Goal: Book appointment/travel/reservation

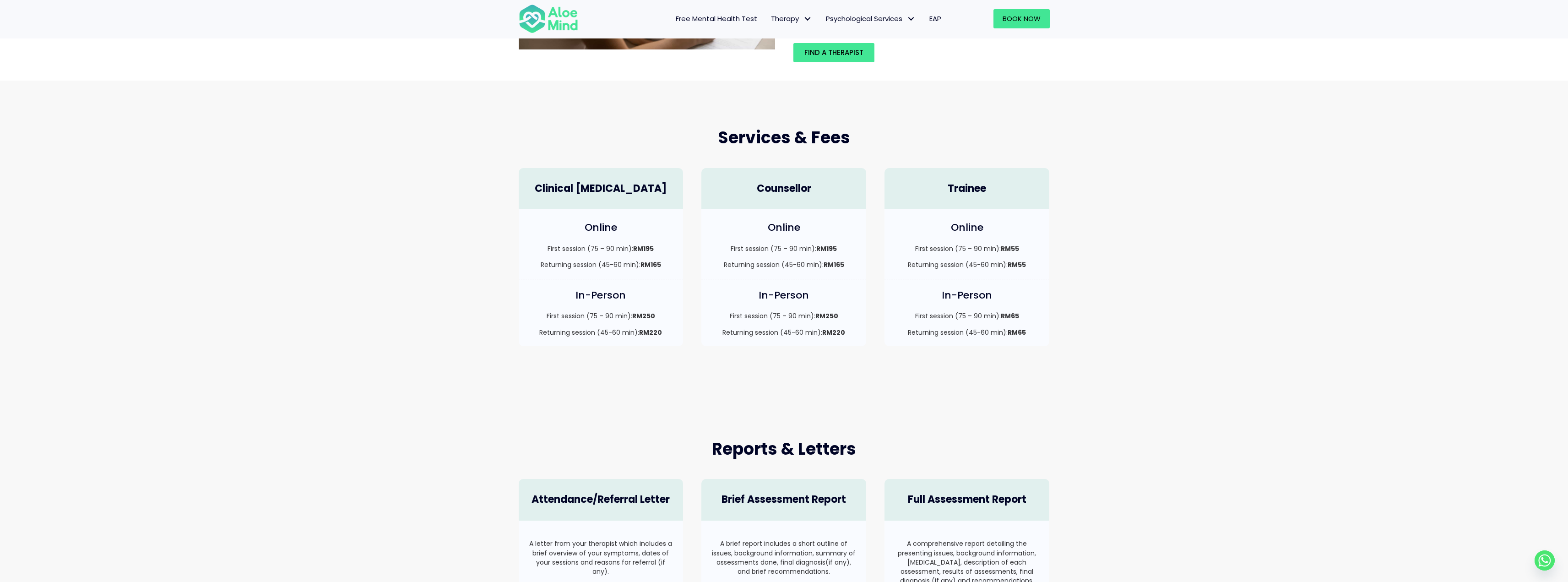
scroll to position [183, 0]
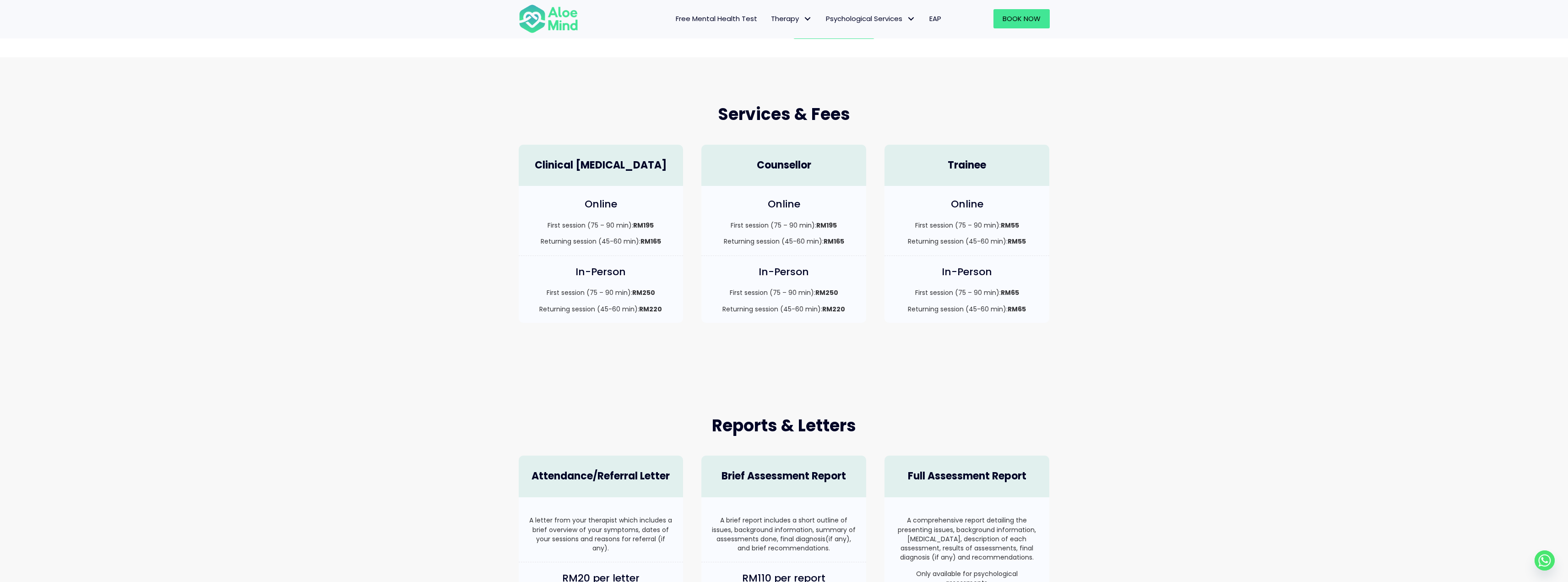
click at [643, 224] on strong "RM195" at bounding box center [643, 225] width 20 height 9
click at [654, 241] on strong "RM165" at bounding box center [650, 242] width 20 height 9
click at [827, 225] on strong "RM195" at bounding box center [826, 225] width 20 height 9
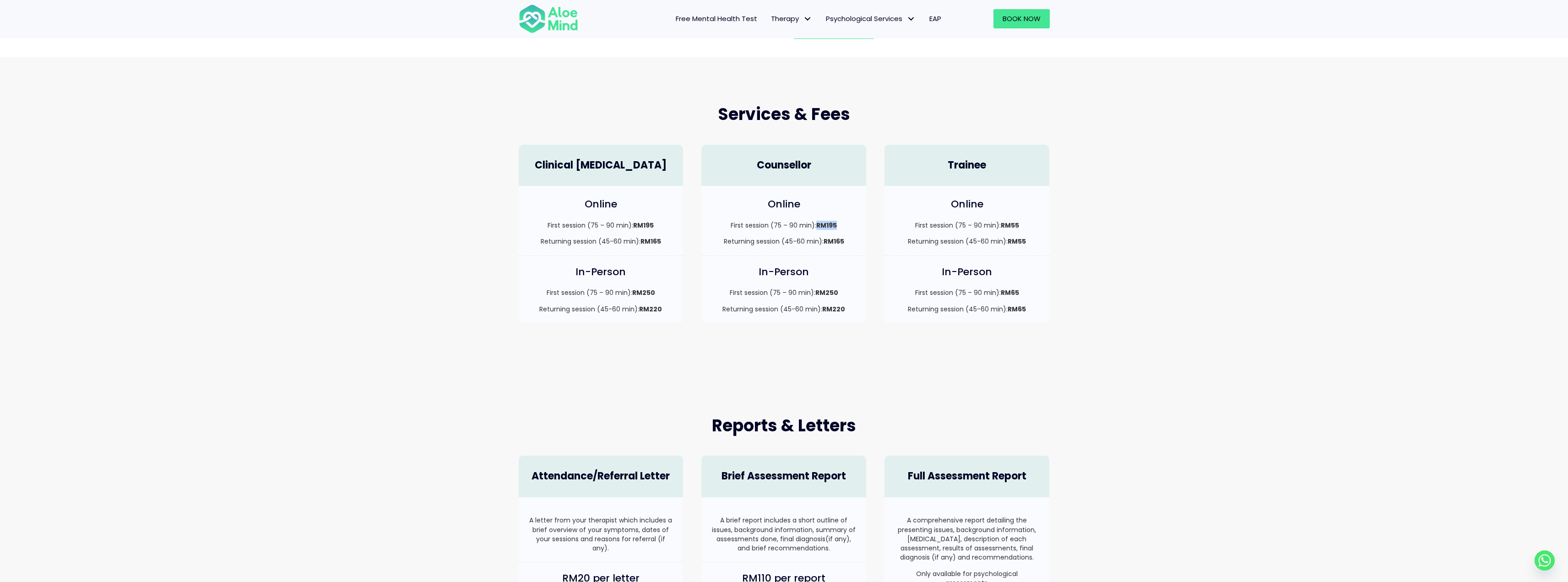
click at [827, 225] on strong "RM195" at bounding box center [826, 225] width 20 height 9
click at [832, 240] on strong "RM165" at bounding box center [834, 242] width 20 height 9
click at [1009, 224] on strong "RM55" at bounding box center [1009, 225] width 18 height 9
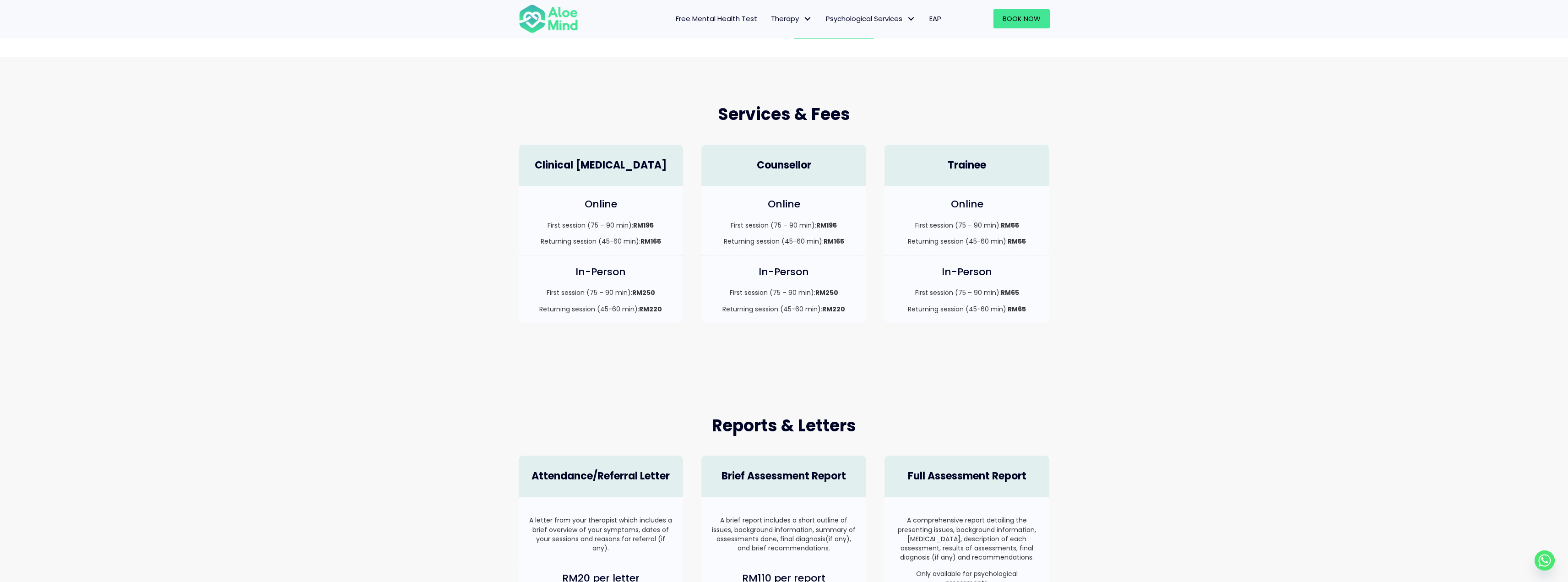
click at [1011, 239] on strong "RM55" at bounding box center [1016, 242] width 18 height 9
click at [1014, 292] on strong "RM65" at bounding box center [1009, 293] width 18 height 9
click at [1017, 312] on strong "RM65" at bounding box center [1016, 309] width 18 height 9
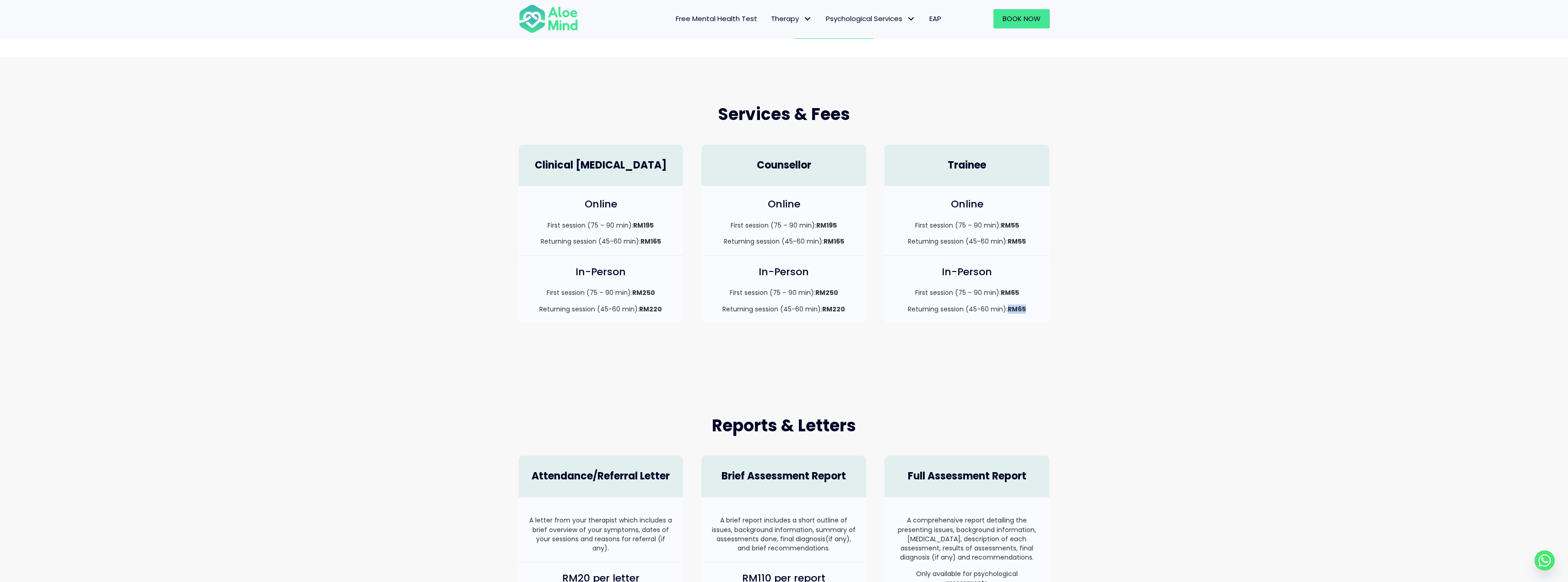
click at [1017, 312] on strong "RM65" at bounding box center [1016, 309] width 18 height 9
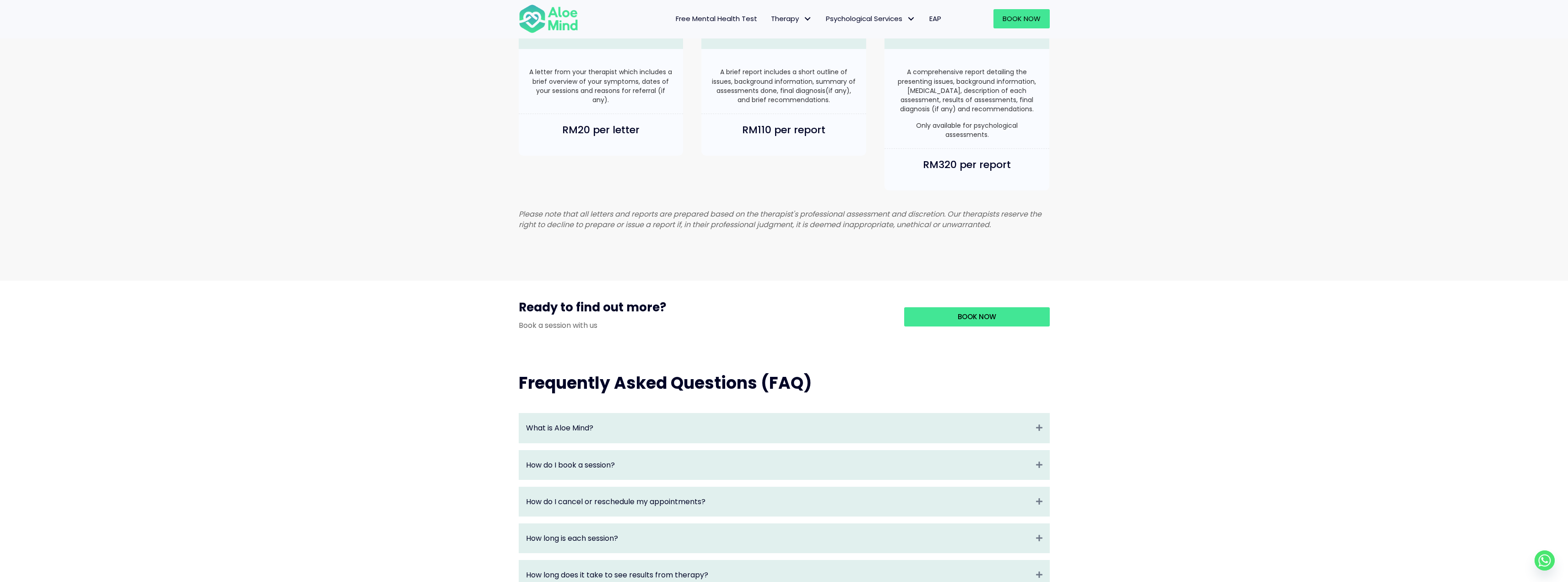
scroll to position [824, 0]
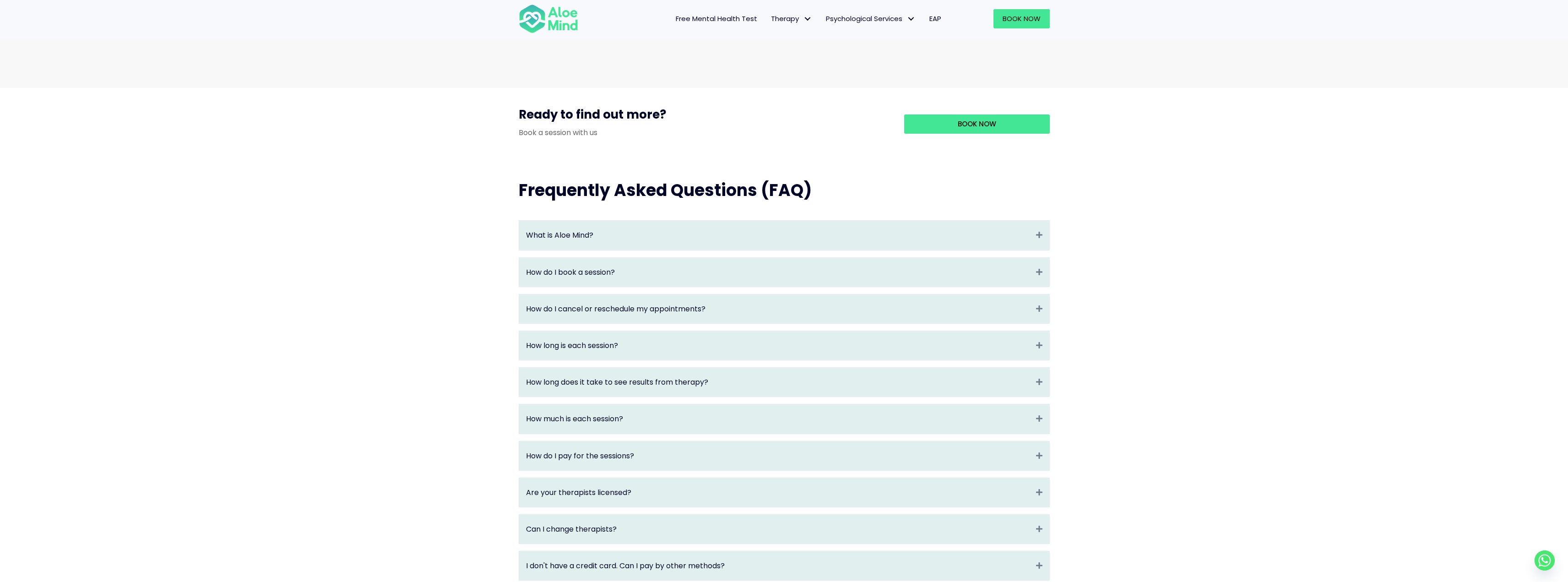
click at [919, 287] on div "How do I book a session? Expand" at bounding box center [784, 272] width 530 height 29
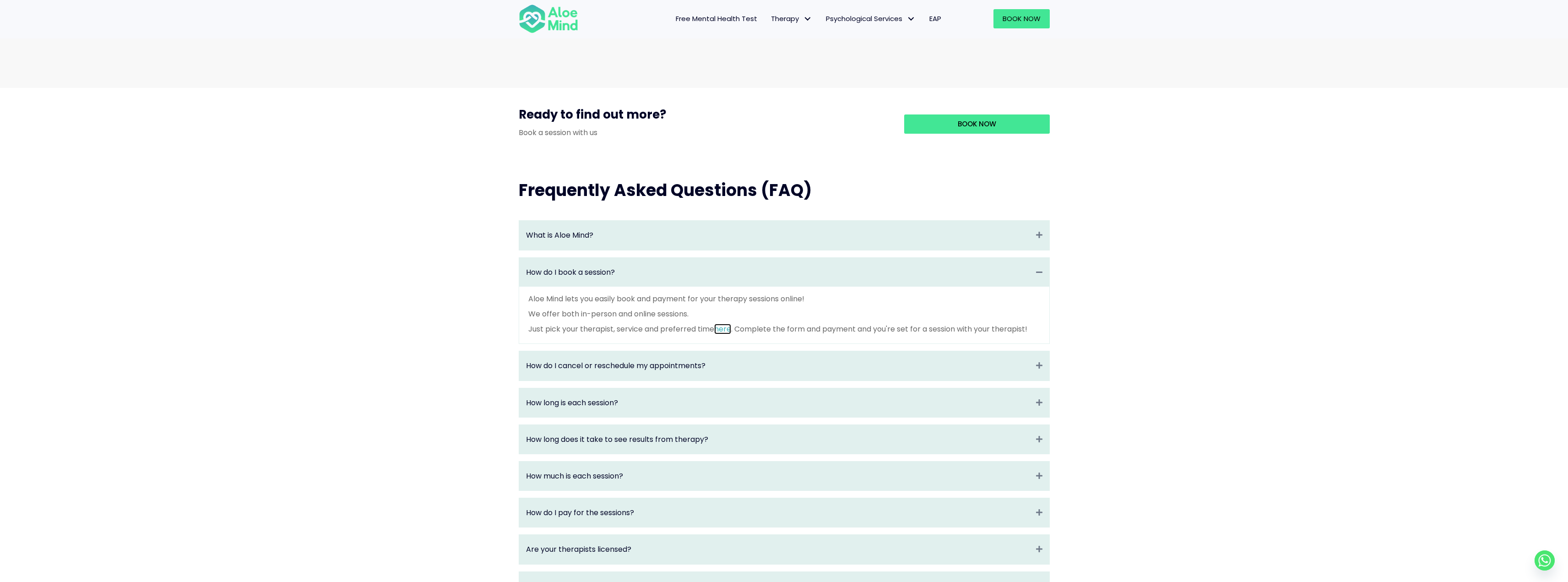
click at [722, 335] on link "here" at bounding box center [723, 329] width 17 height 10
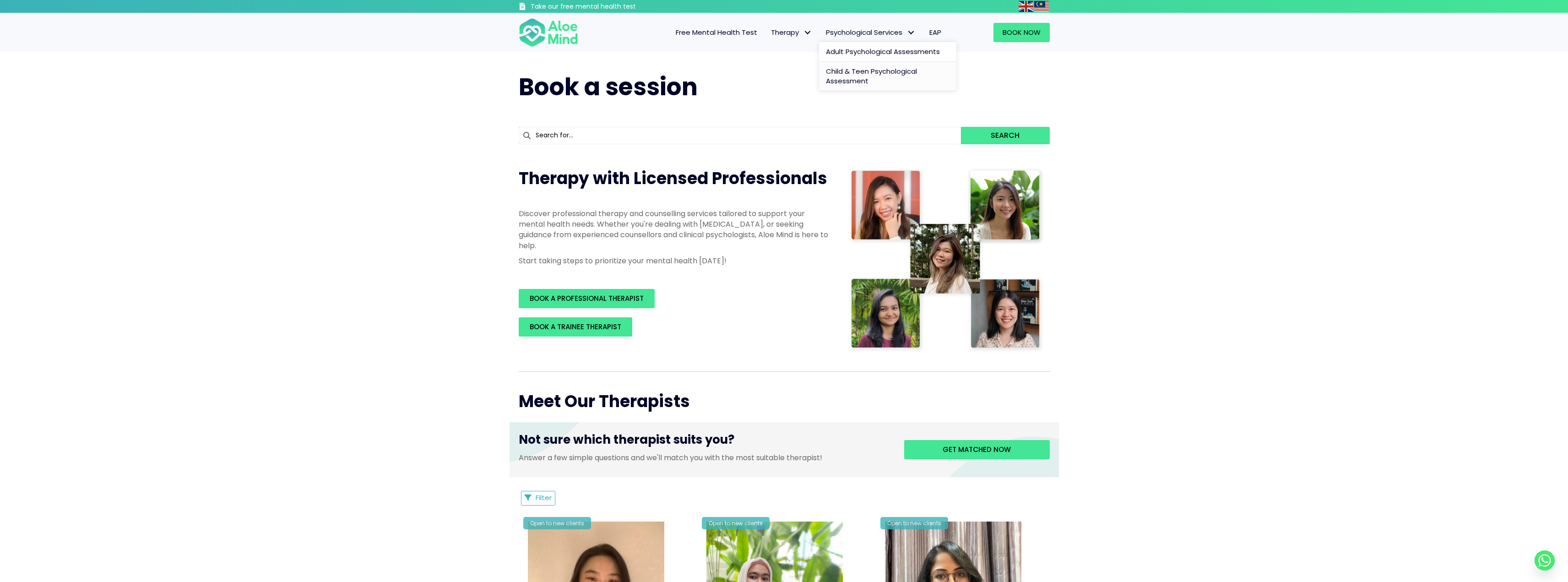
click at [846, 80] on span "Child & Teen Psychological Assessment" at bounding box center [872, 76] width 91 height 20
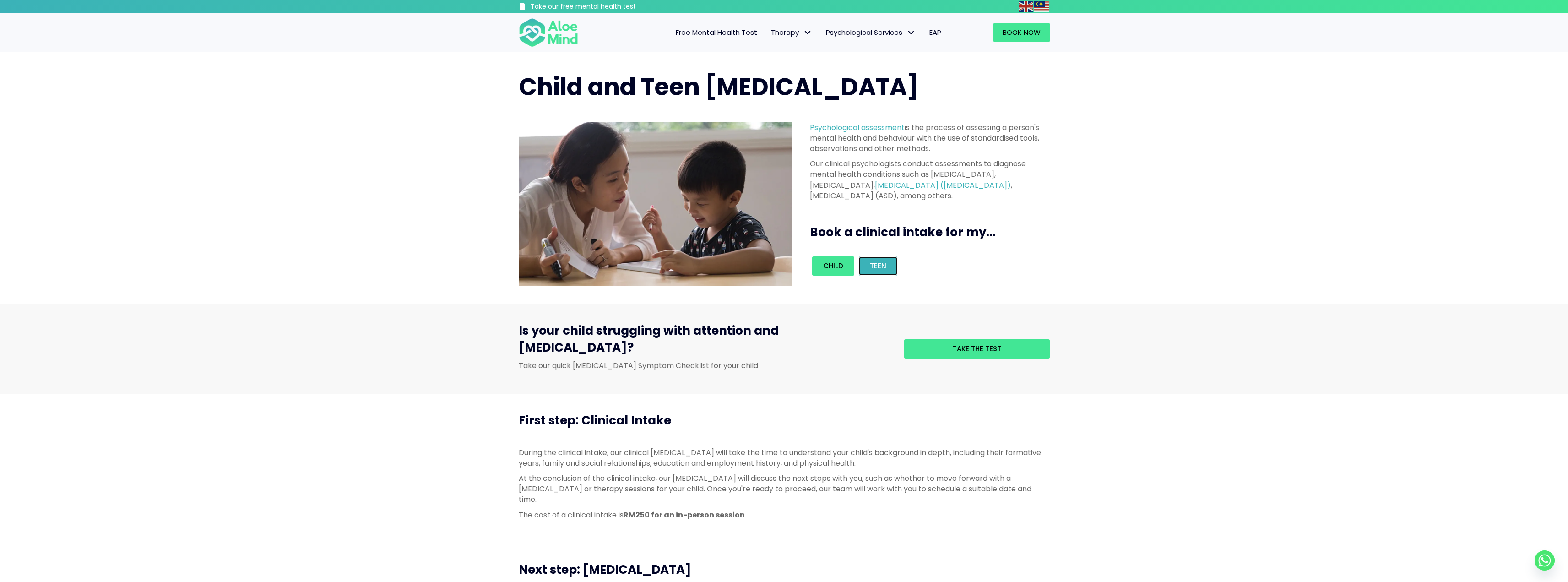
click at [886, 268] on link "Teen" at bounding box center [878, 266] width 38 height 20
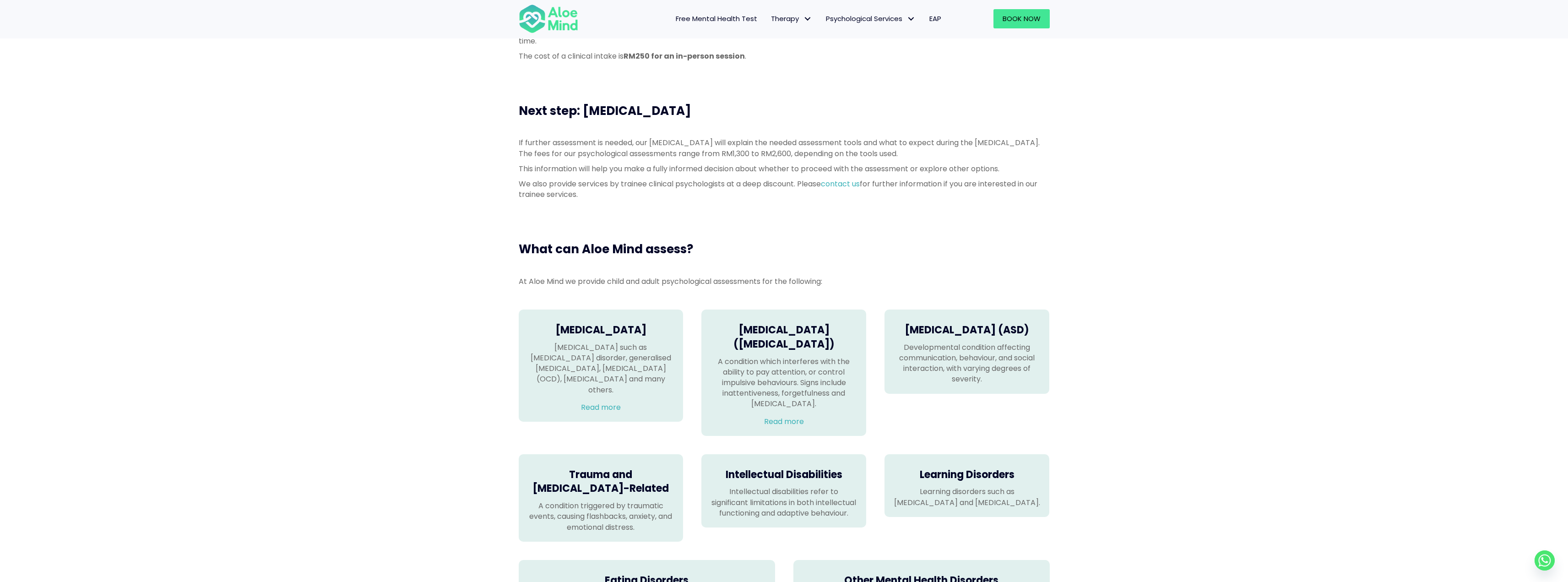
scroll to position [458, 0]
